Goal: Transaction & Acquisition: Purchase product/service

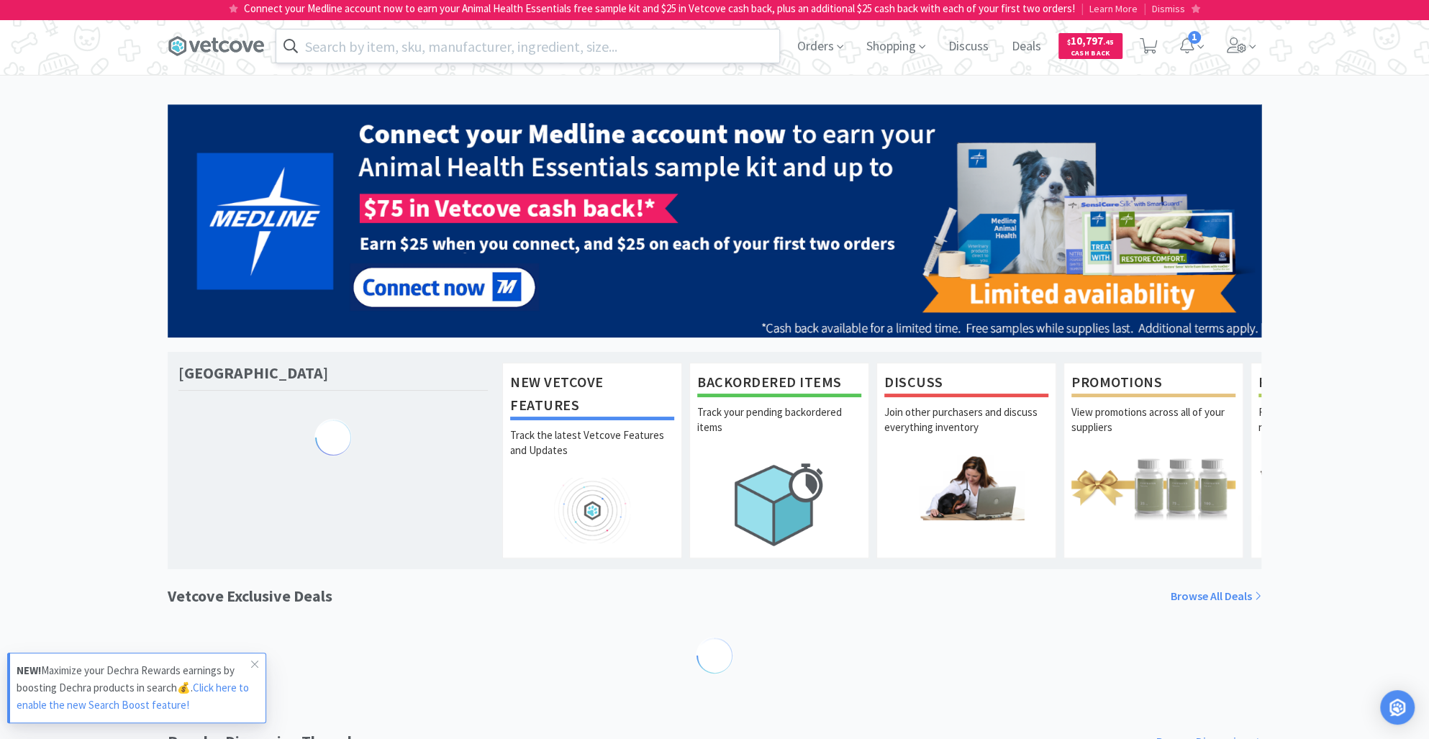
click at [359, 42] on input "text" at bounding box center [527, 45] width 503 height 33
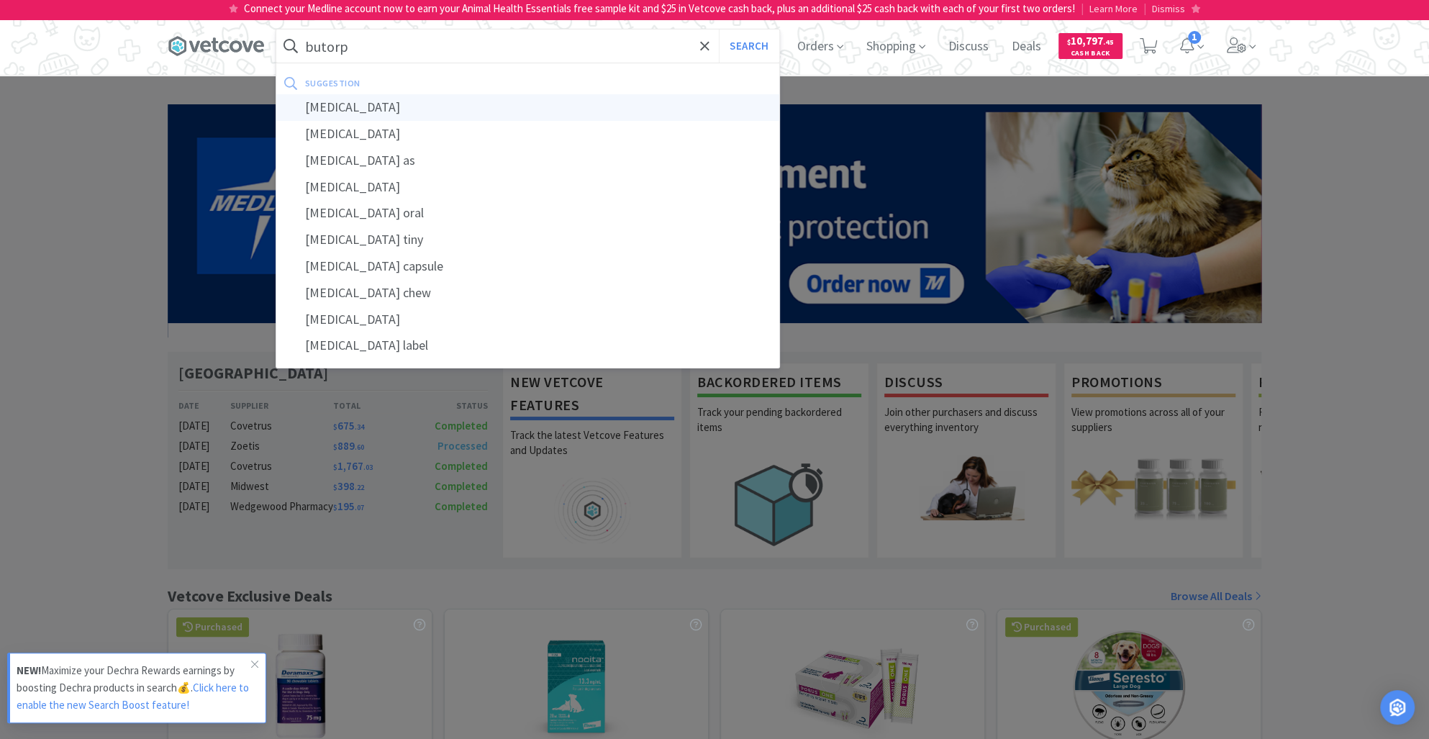
click at [380, 106] on div "[MEDICAL_DATA]" at bounding box center [527, 107] width 503 height 27
type input "[MEDICAL_DATA]"
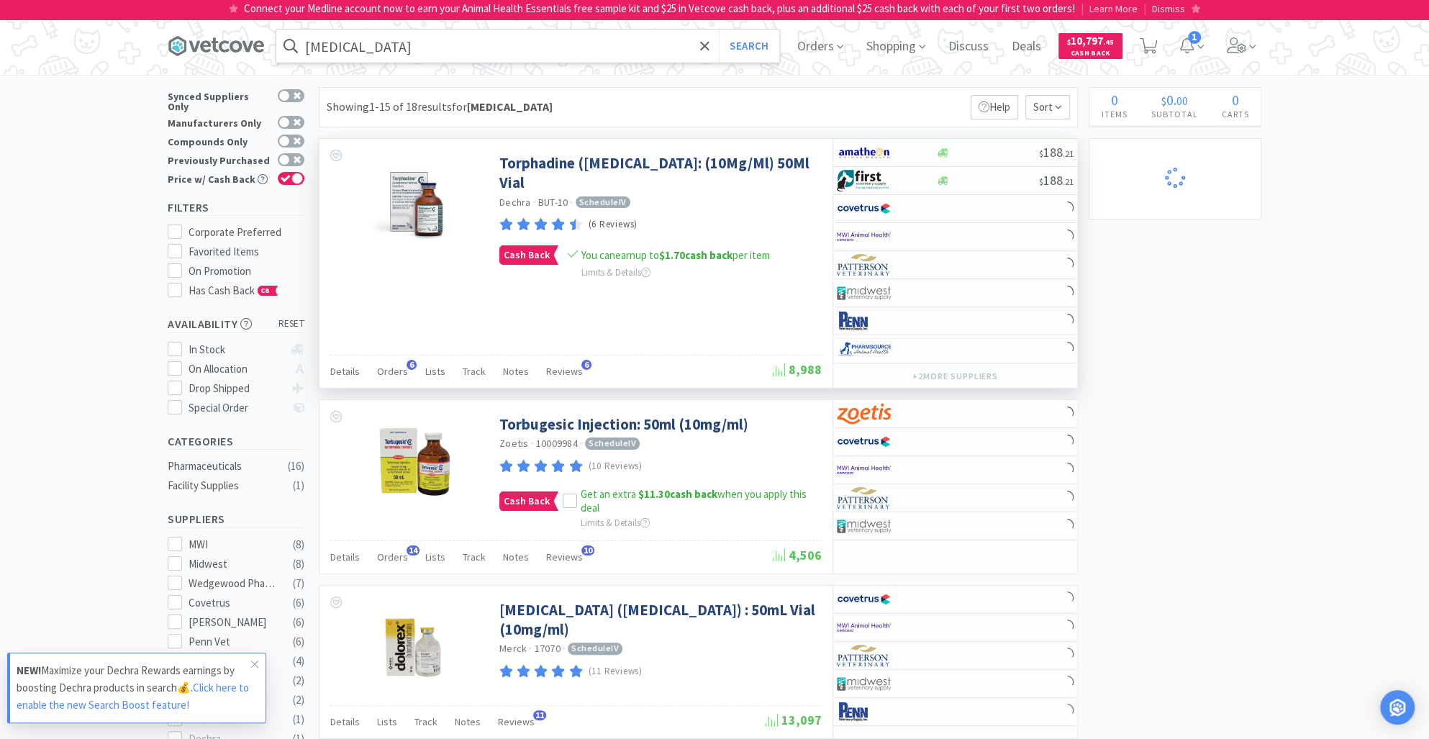
select select "1"
select select "2"
select select "1"
select select "2"
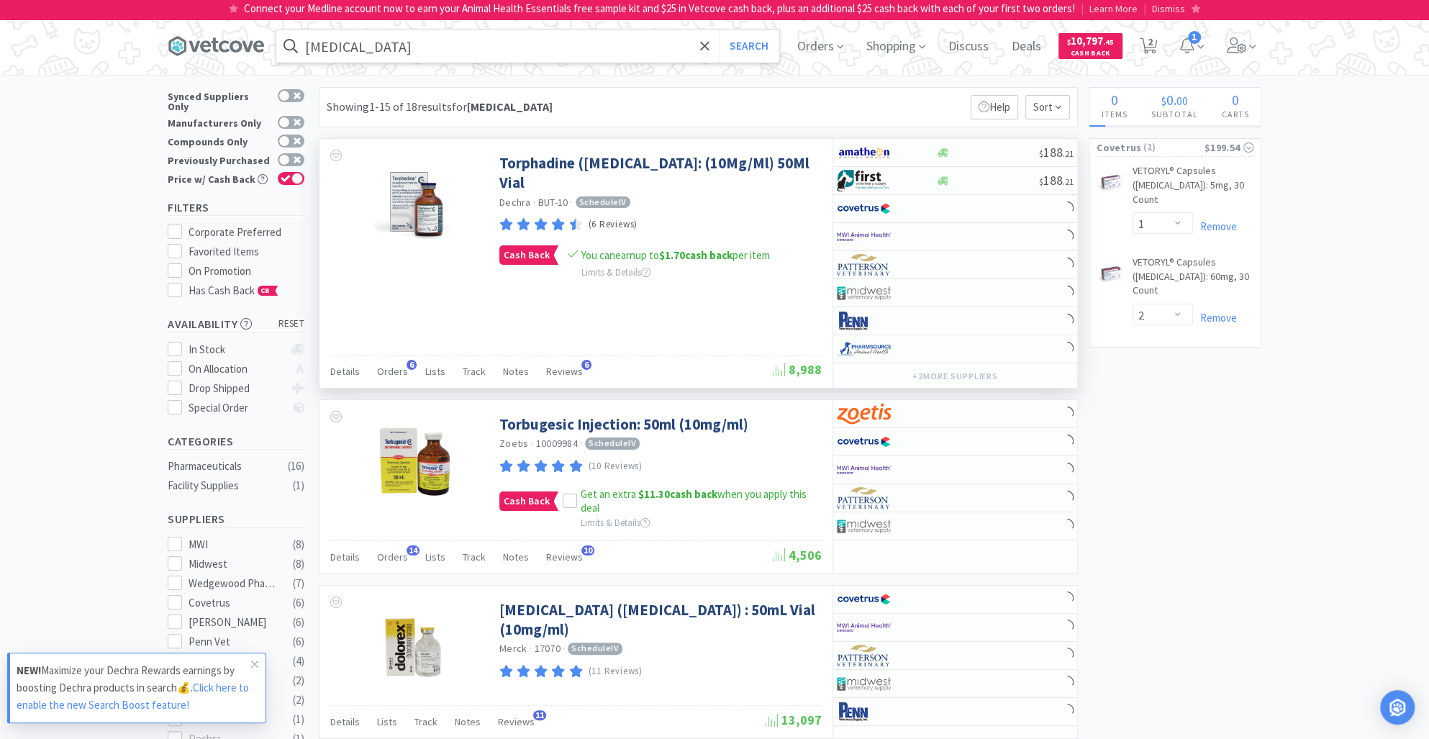
select select "1"
select select "3"
select select "2"
select select "1"
select select "4"
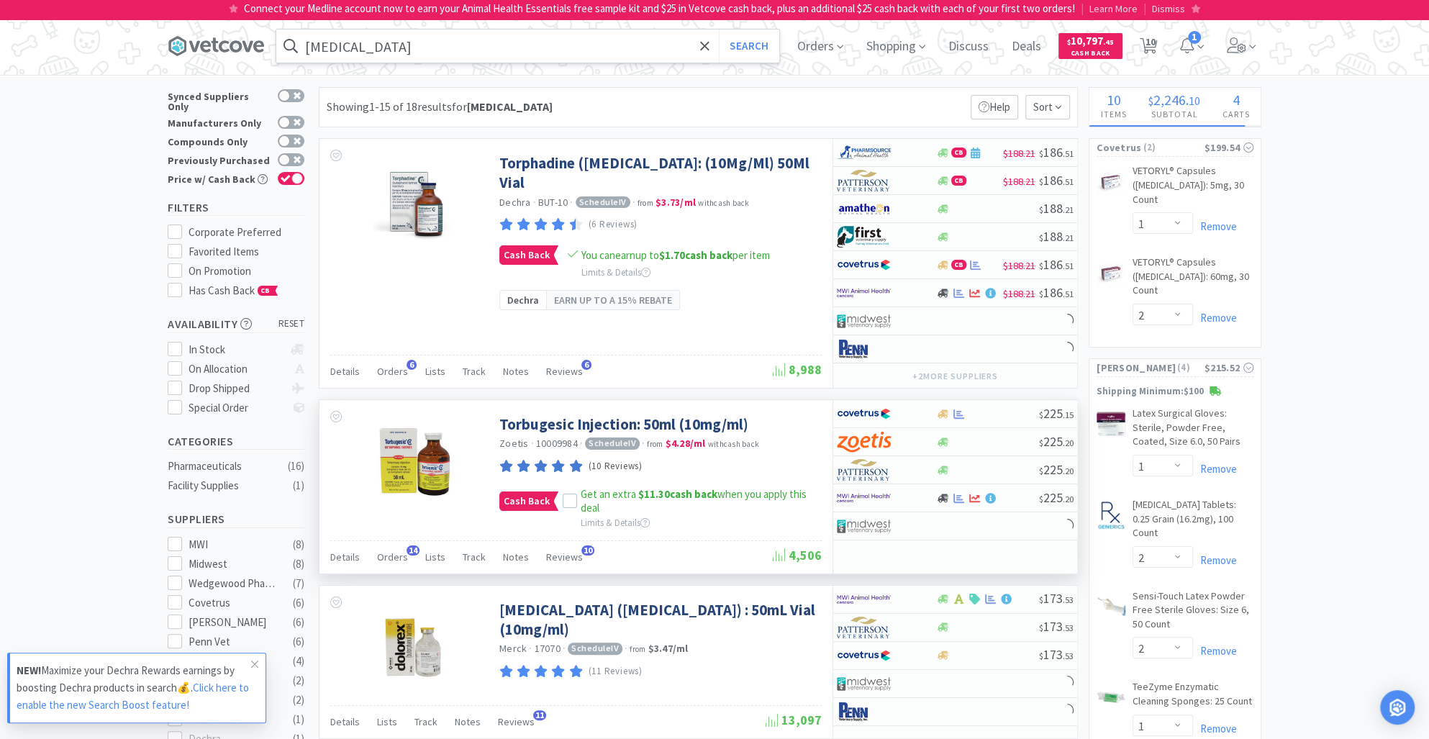
select select "4"
select select "1"
select select "2"
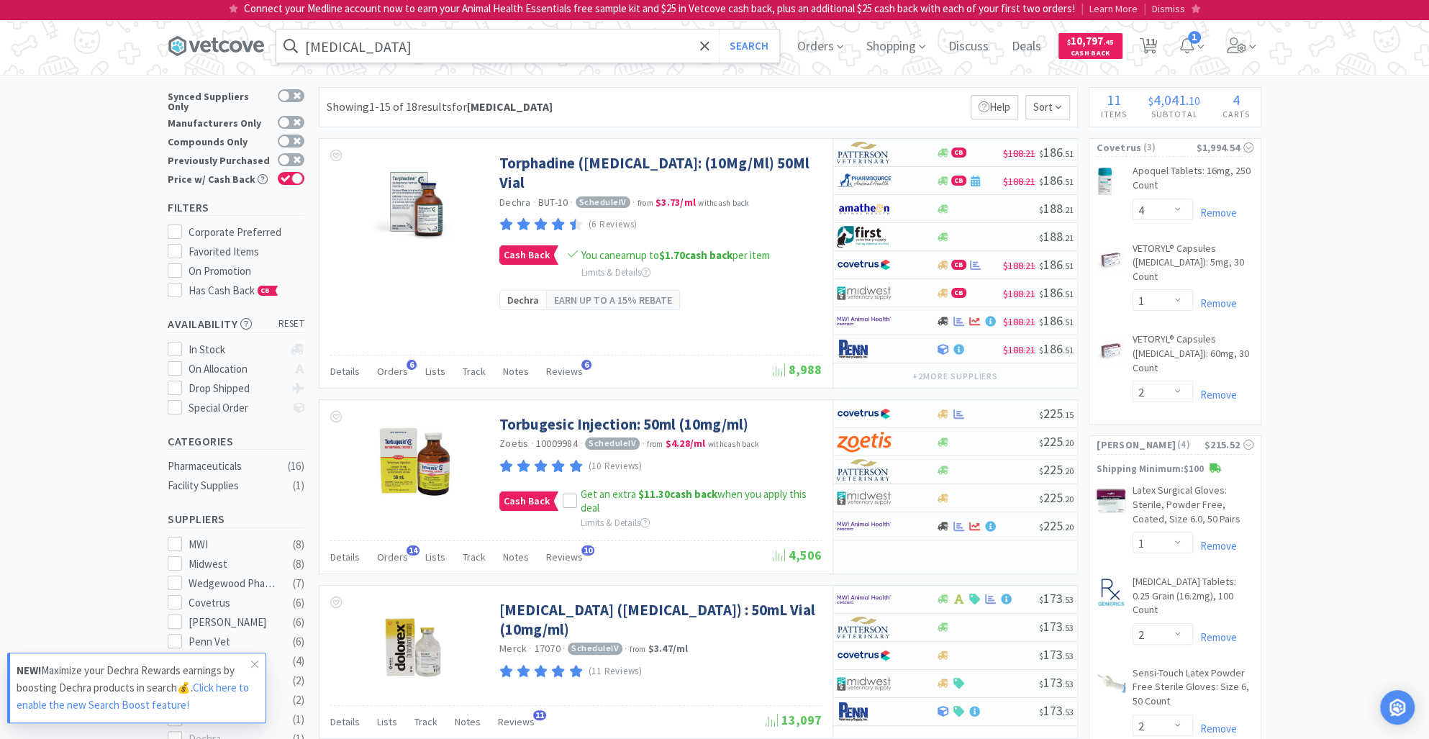
select select "3"
select select "1"
select select "2"
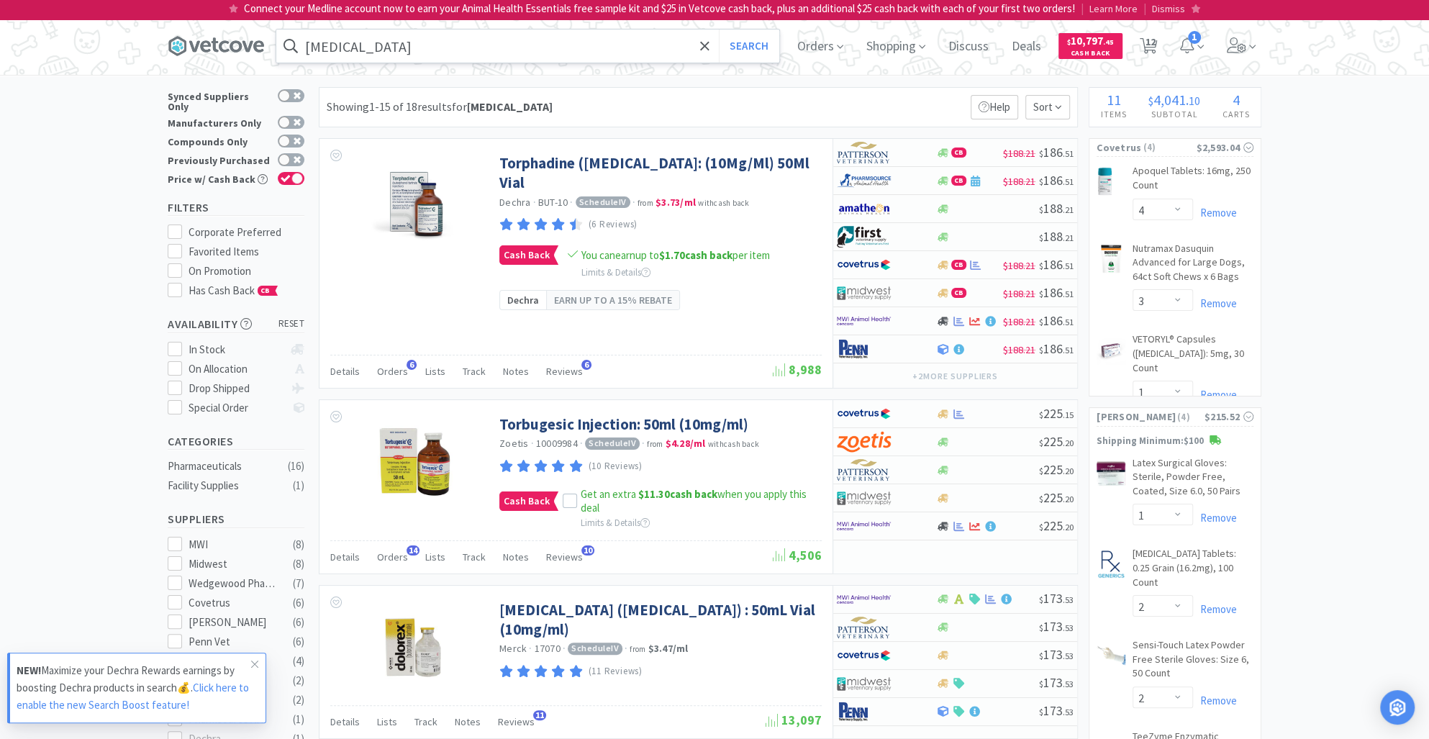
select select "1"
select select "3"
select select "1"
select select "2"
select select "4"
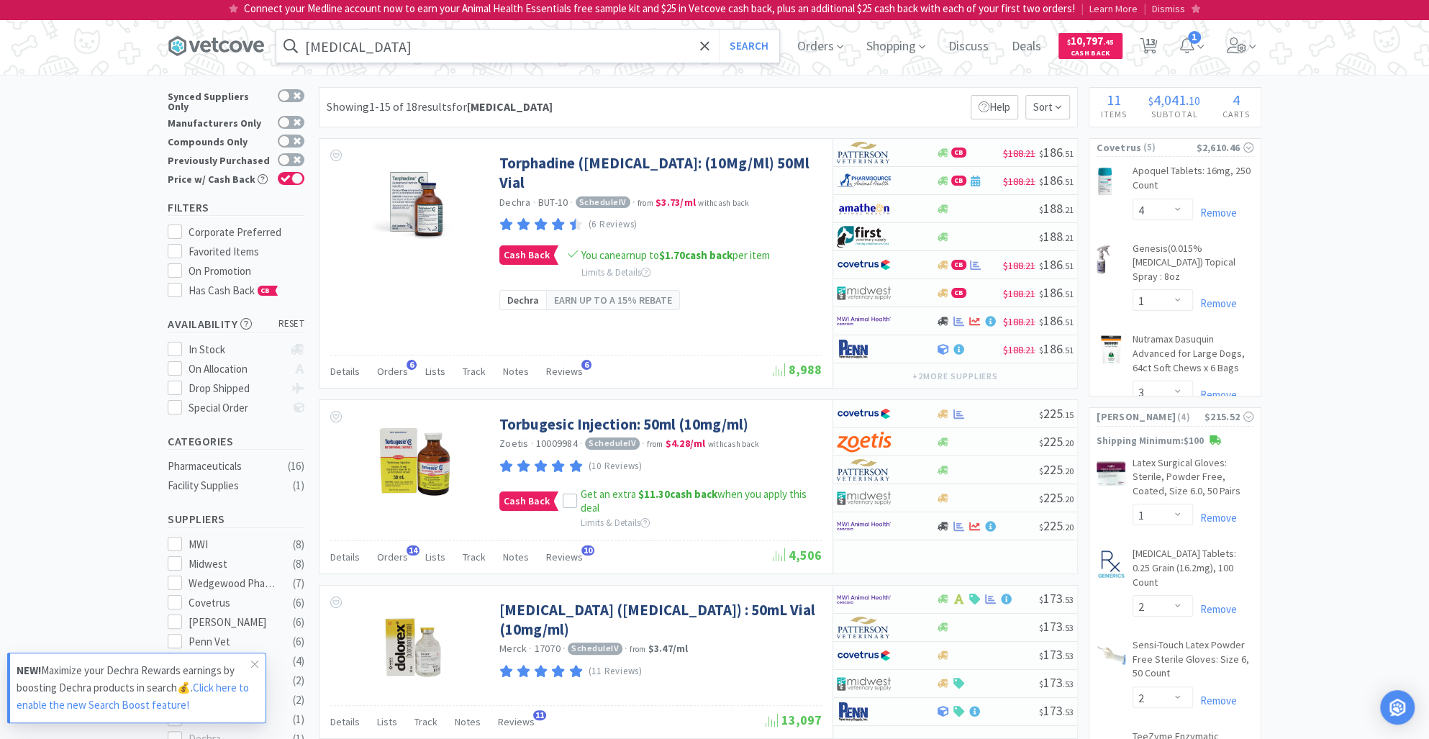
select select "3"
select select "1"
select select "2"
select select "1"
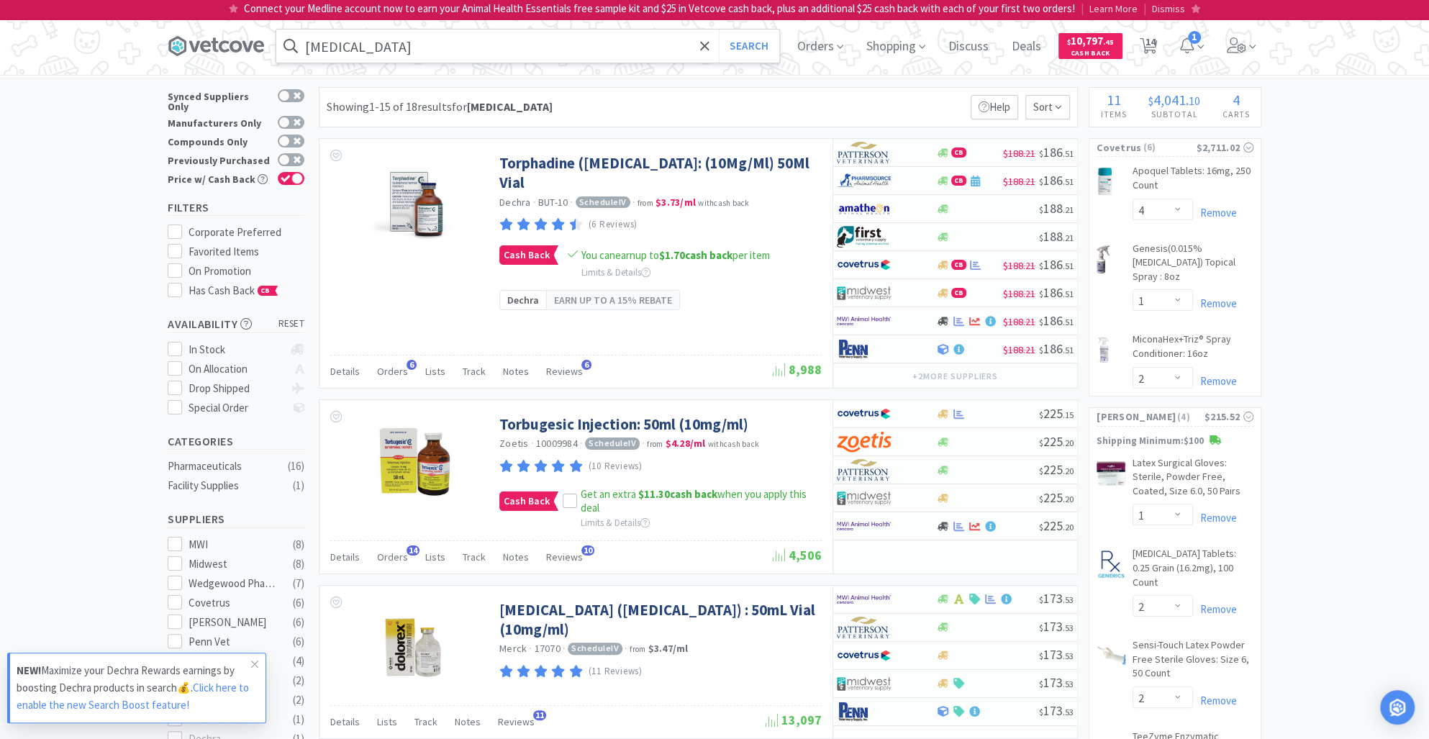
select select "2"
select select "1"
select select "4"
select select "2"
select select "1"
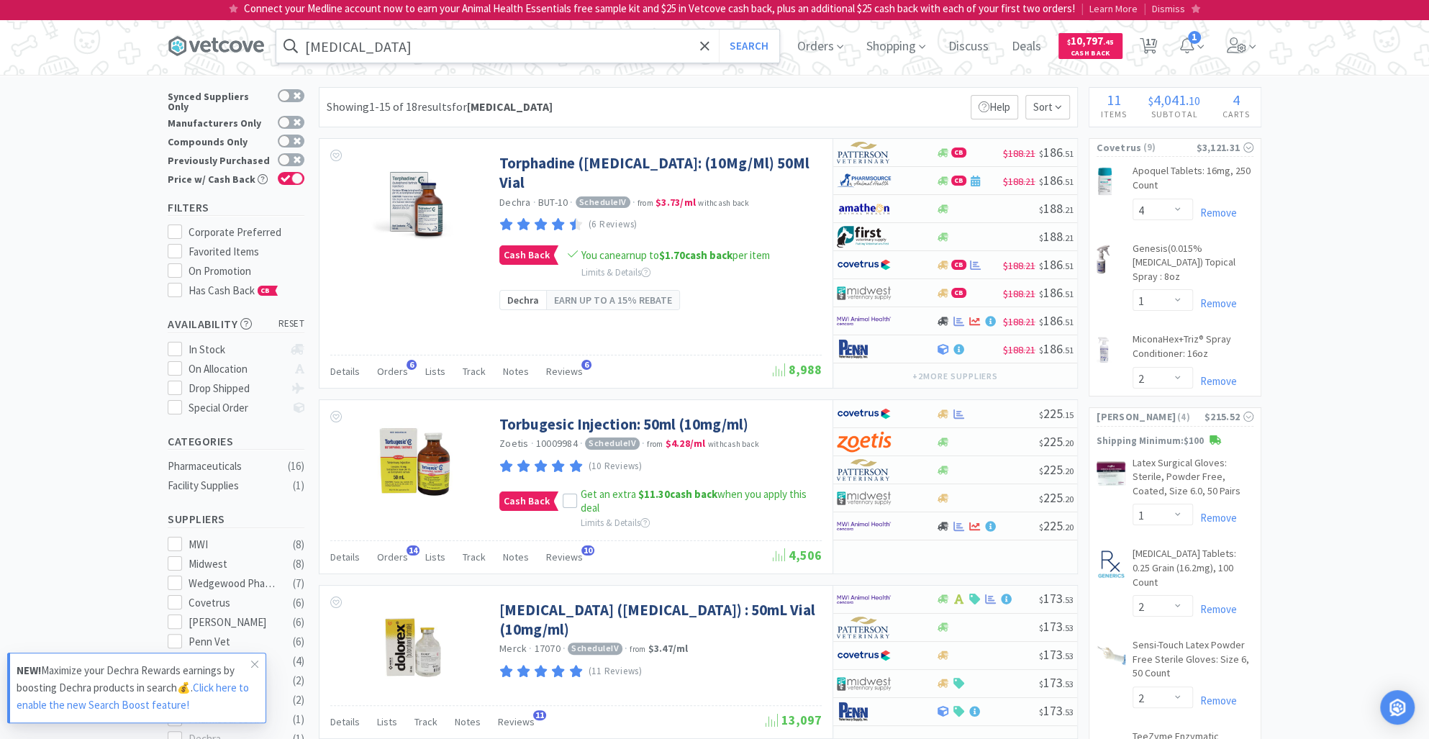
select select "2"
select select "3"
select select "1"
select select "2"
select select "1"
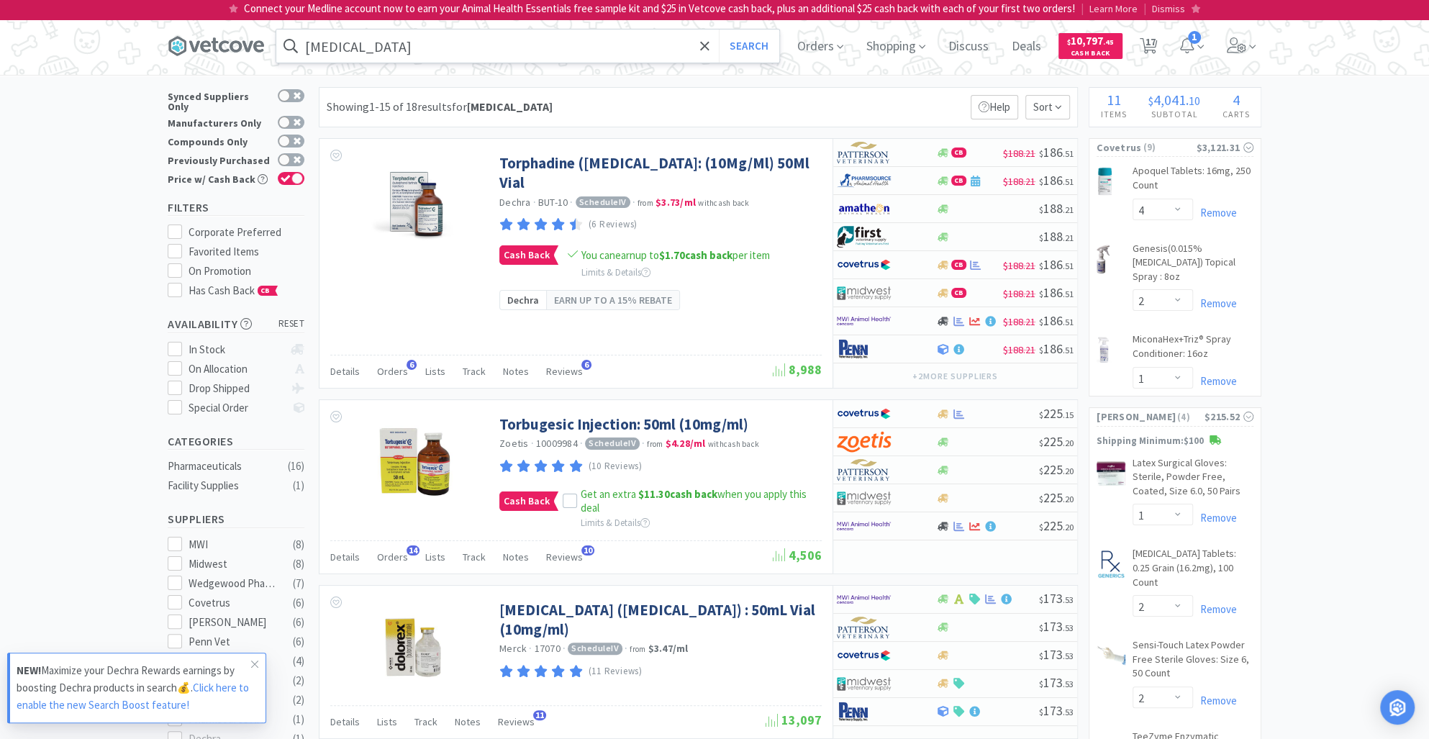
select select "4"
select select "12"
select select "2"
select select "1"
select select "2"
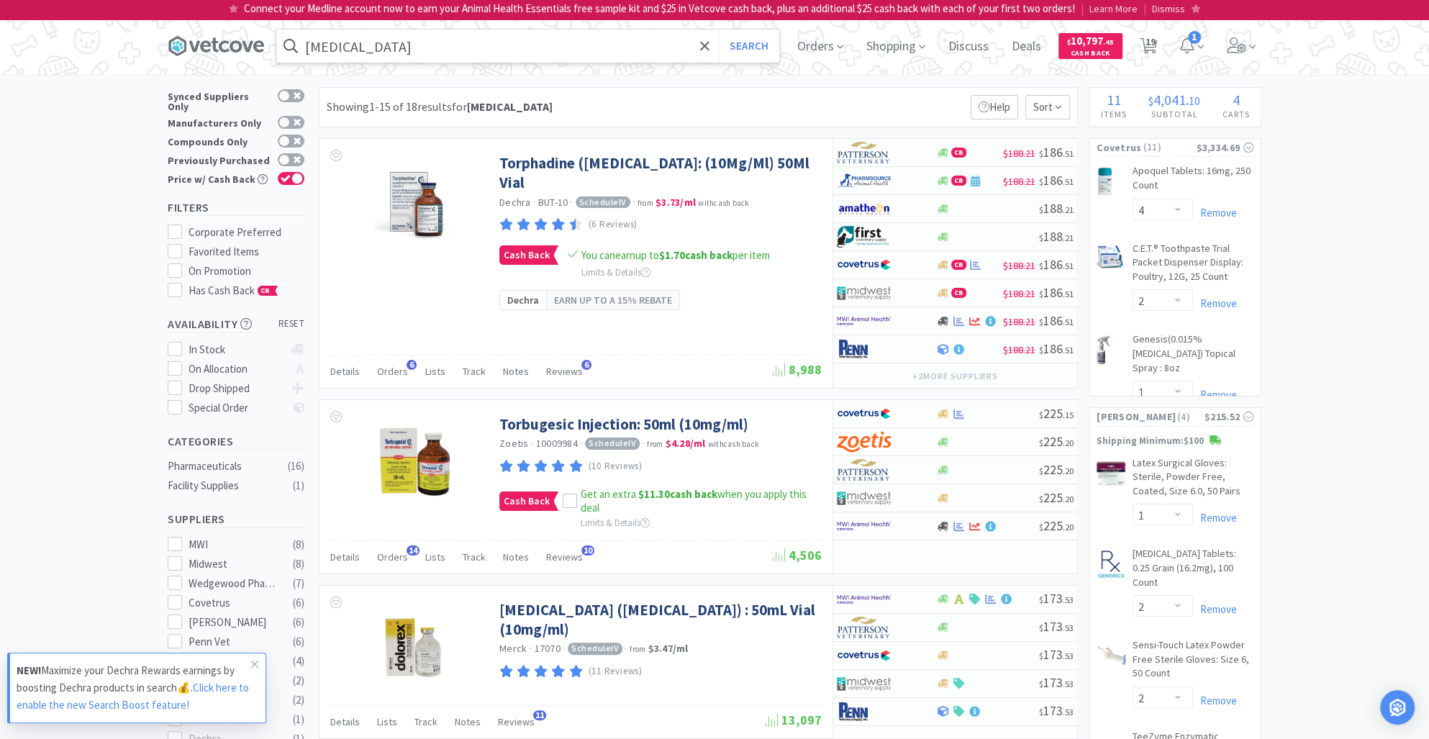
select select "3"
select select "1"
select select "2"
select select "1"
select select "4"
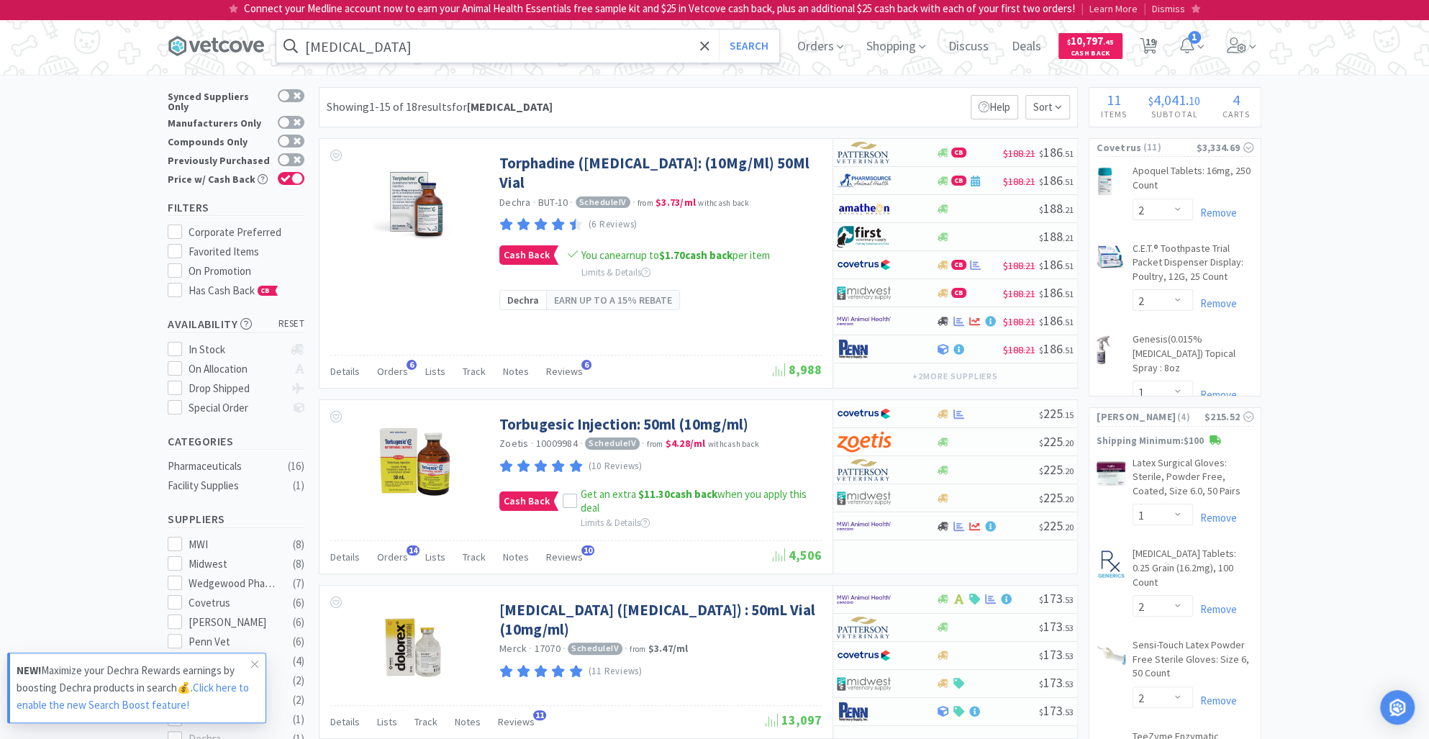
select select "12"
select select "4"
select select "1"
select select "2"
select select "1"
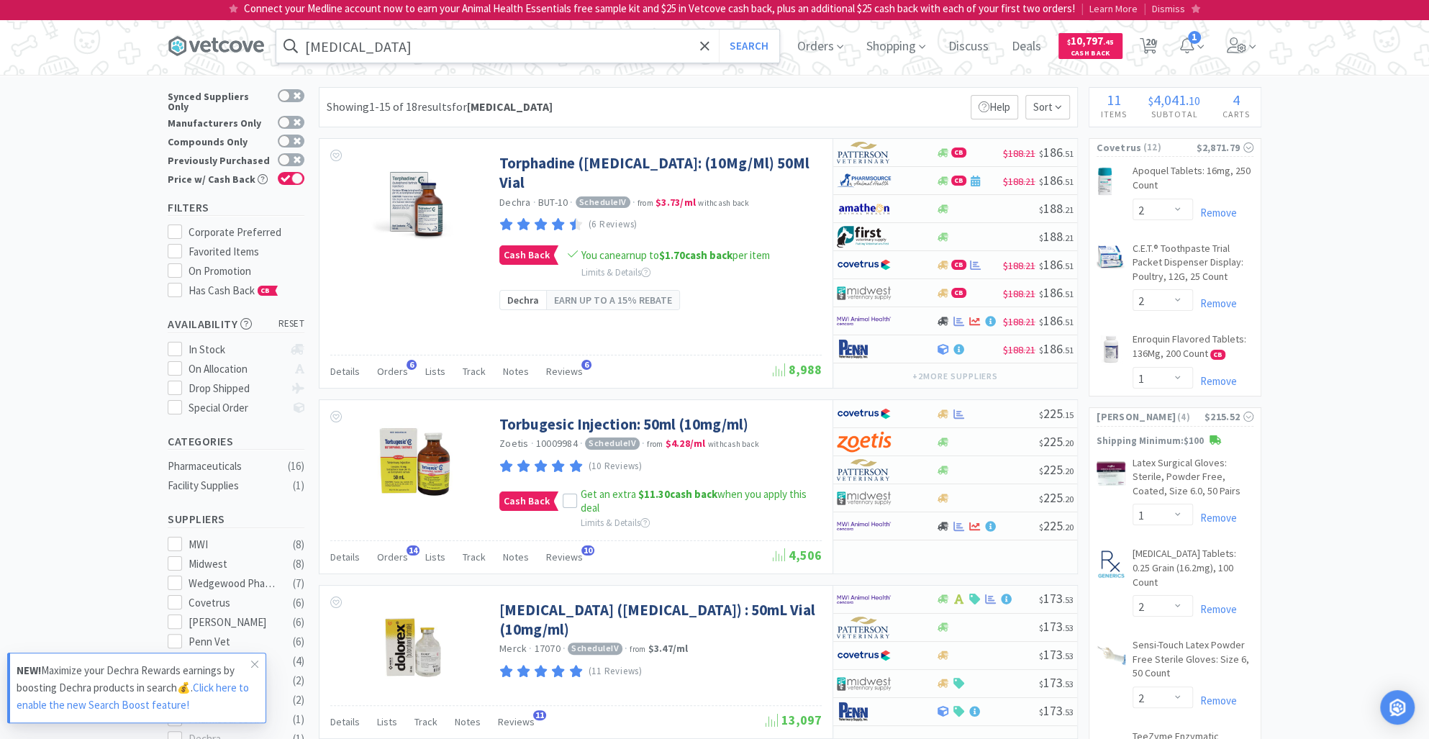
select select "4"
select select "12"
